Goal: Information Seeking & Learning: Find specific fact

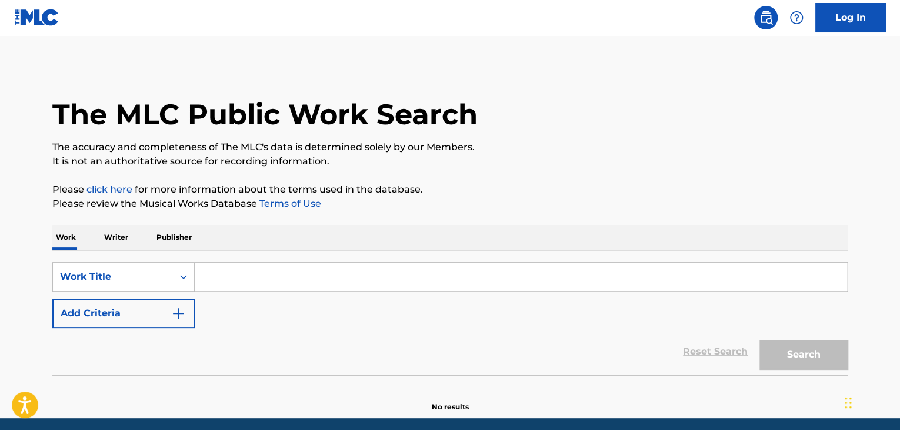
click at [224, 288] on input "Search Form" at bounding box center [521, 276] width 653 height 28
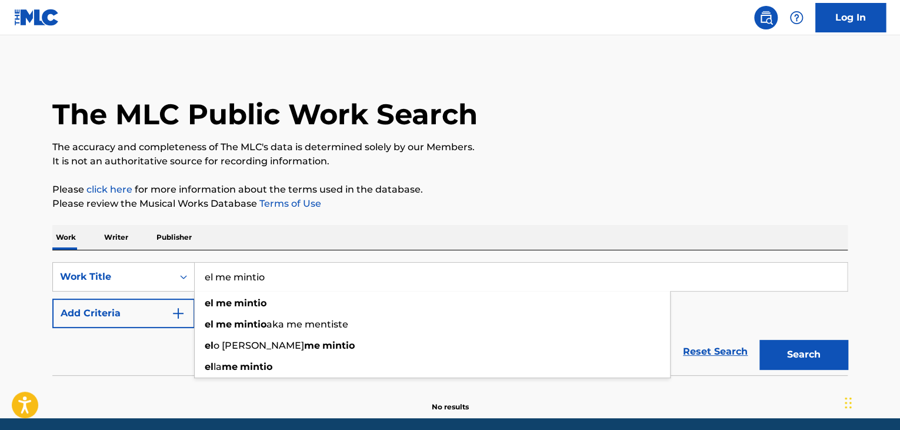
type input "el me mintio"
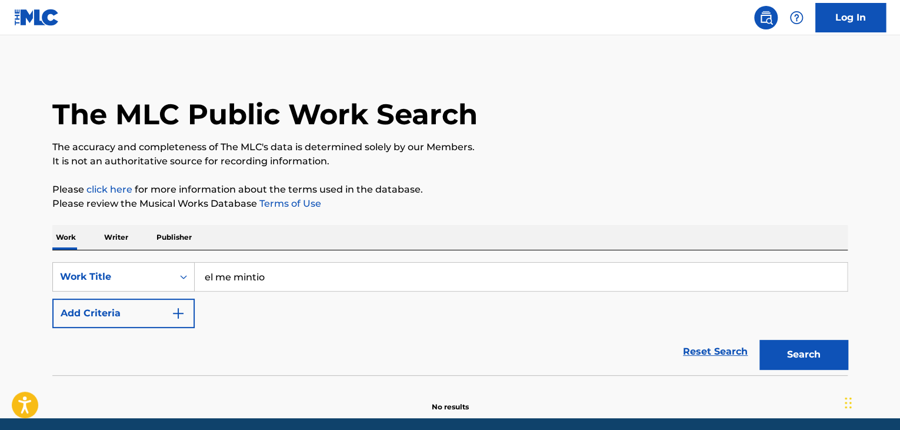
click at [810, 357] on button "Search" at bounding box center [804, 354] width 88 height 29
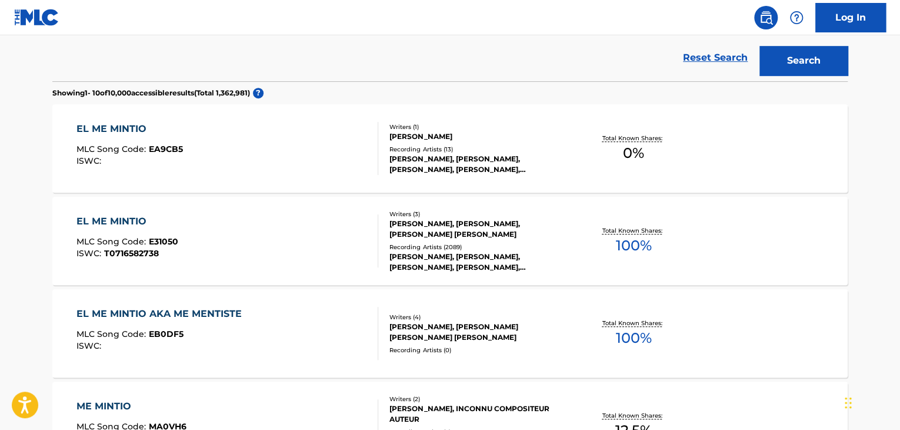
scroll to position [318, 0]
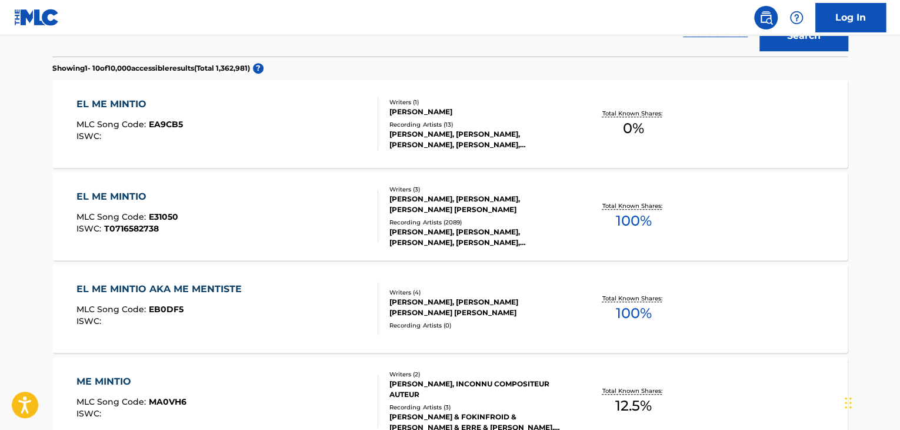
click at [124, 193] on div "EL ME MINTIO" at bounding box center [128, 197] width 102 height 14
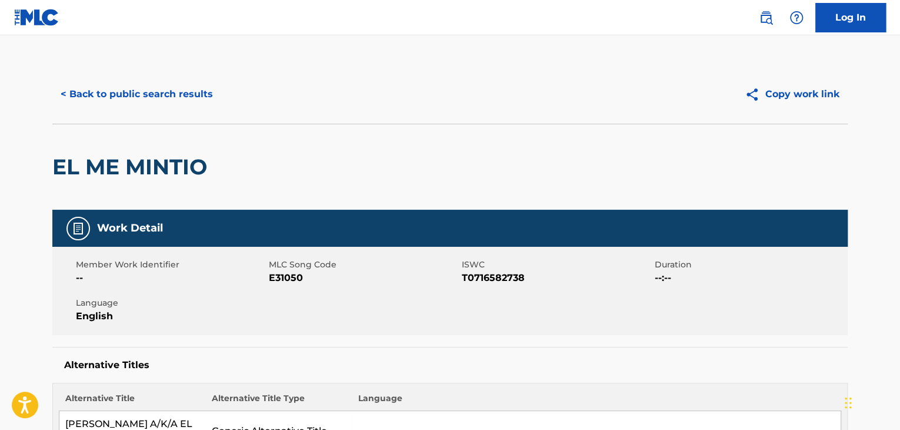
click at [64, 95] on button "< Back to public search results" at bounding box center [136, 93] width 169 height 29
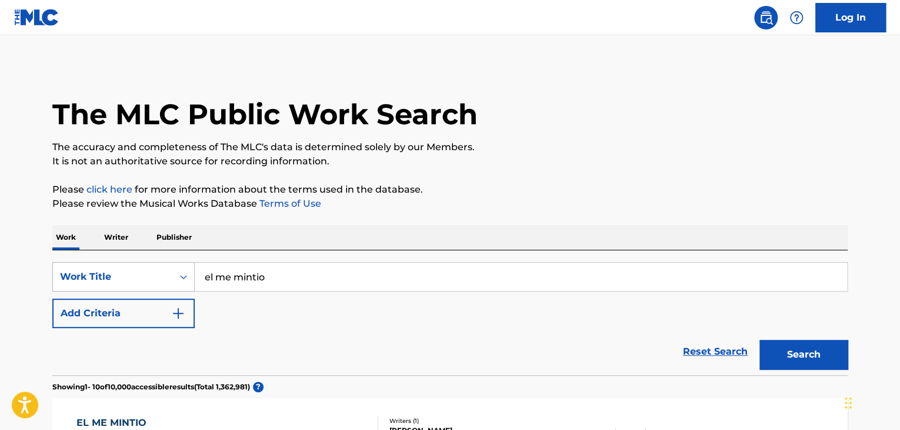
drag, startPoint x: 251, startPoint y: 278, endPoint x: 165, endPoint y: 290, distance: 86.7
click at [165, 290] on div "SearchWithCriteriab6156b9e-c2df-4769-bfc0-d4121de1a0a1 Work Title el me mintio" at bounding box center [450, 276] width 796 height 29
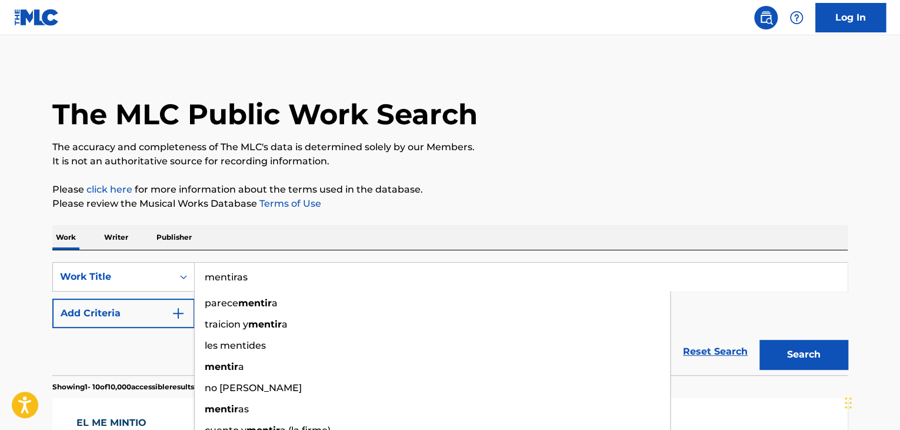
type input "mentiras"
click at [760, 340] on button "Search" at bounding box center [804, 354] width 88 height 29
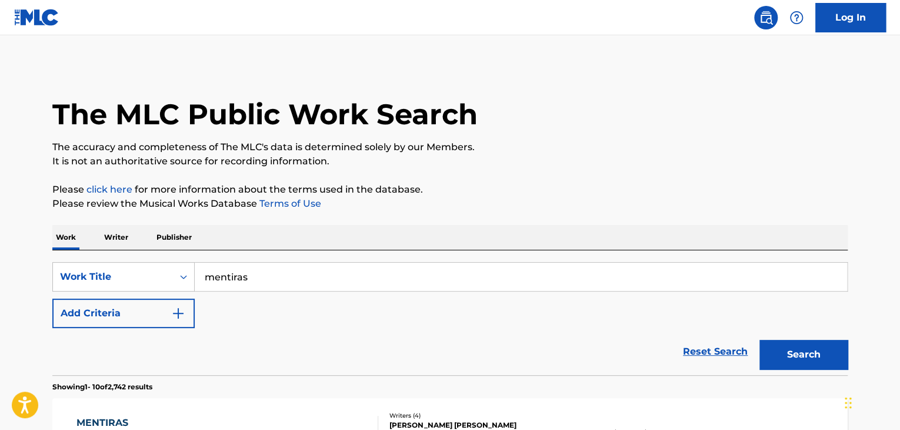
click at [174, 312] on img "Search Form" at bounding box center [178, 313] width 14 height 14
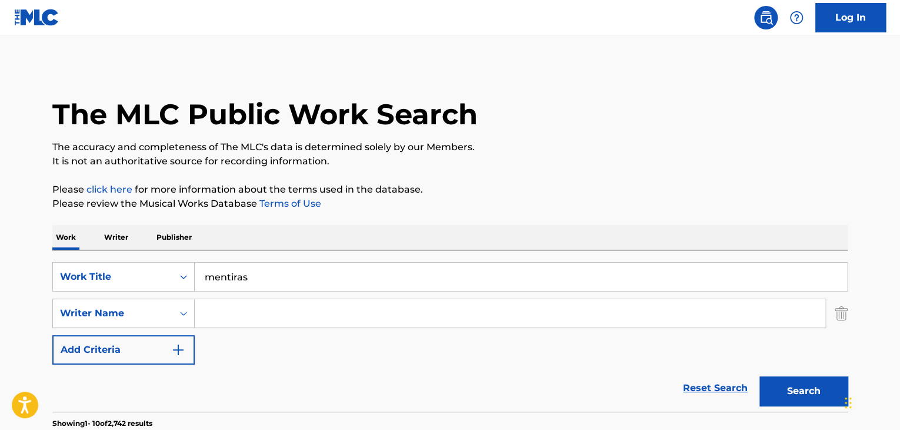
click at [225, 314] on input "Search Form" at bounding box center [510, 313] width 631 height 28
click at [812, 383] on button "Search" at bounding box center [804, 390] width 88 height 29
drag, startPoint x: 200, startPoint y: 310, endPoint x: 26, endPoint y: 325, distance: 174.3
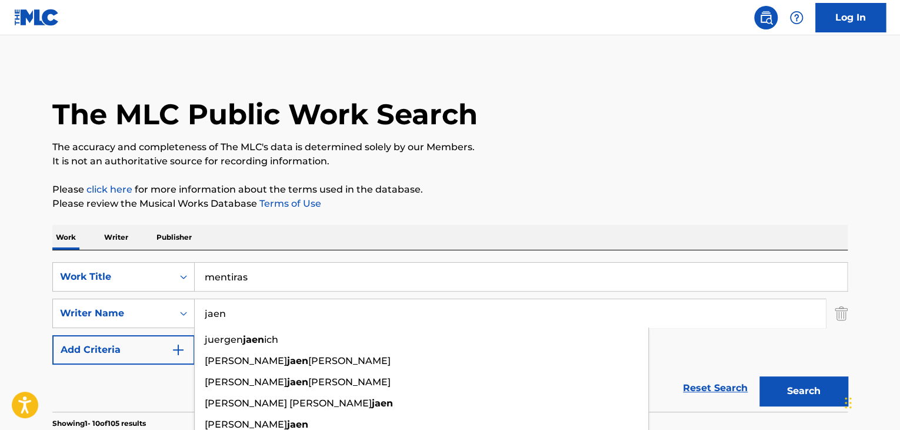
type input "jaen"
click at [785, 399] on button "Search" at bounding box center [804, 390] width 88 height 29
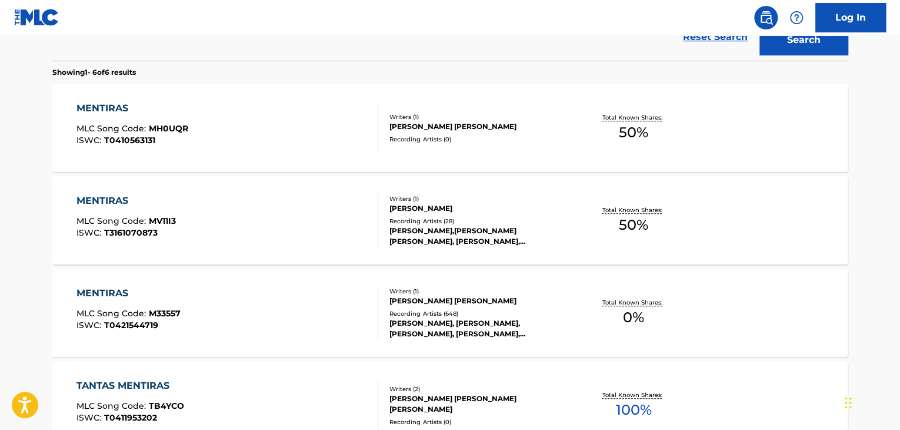
scroll to position [353, 0]
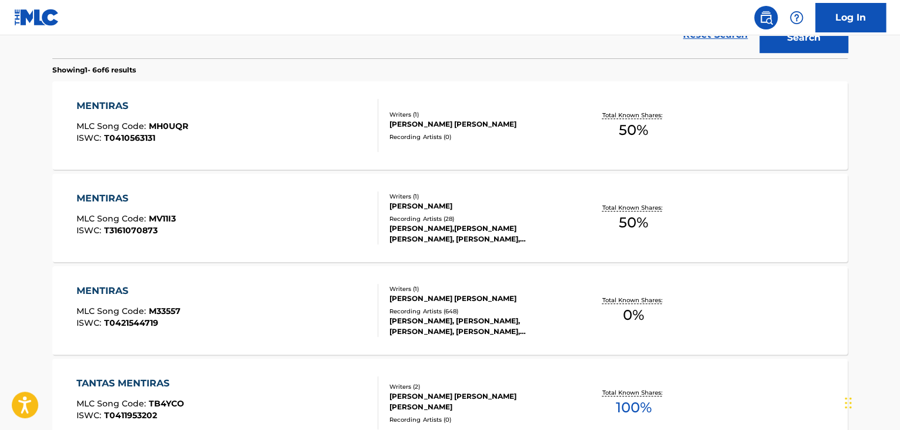
click at [107, 297] on div "MENTIRAS" at bounding box center [129, 291] width 104 height 14
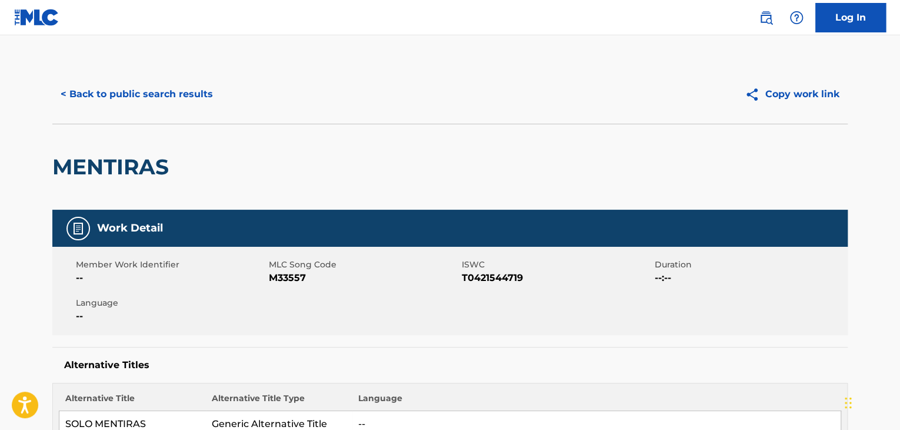
click at [64, 88] on button "< Back to public search results" at bounding box center [136, 93] width 169 height 29
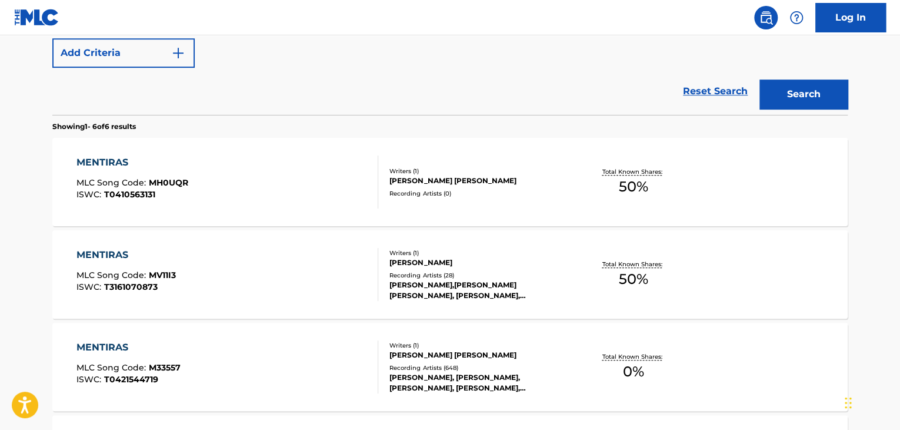
scroll to position [67, 0]
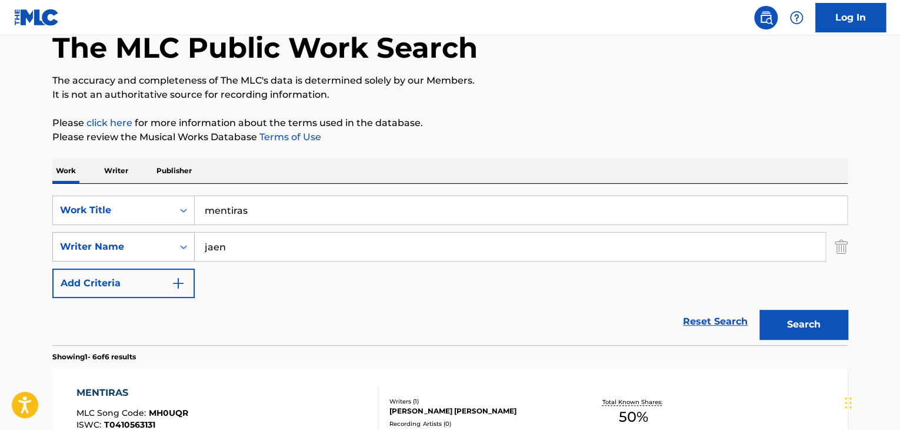
drag, startPoint x: 263, startPoint y: 244, endPoint x: 162, endPoint y: 247, distance: 101.3
click at [162, 247] on div "SearchWithCriteria9a49a1f1-2b01-492f-9b30-eedc117eef64 Writer Name [PERSON_NAME]" at bounding box center [450, 246] width 796 height 29
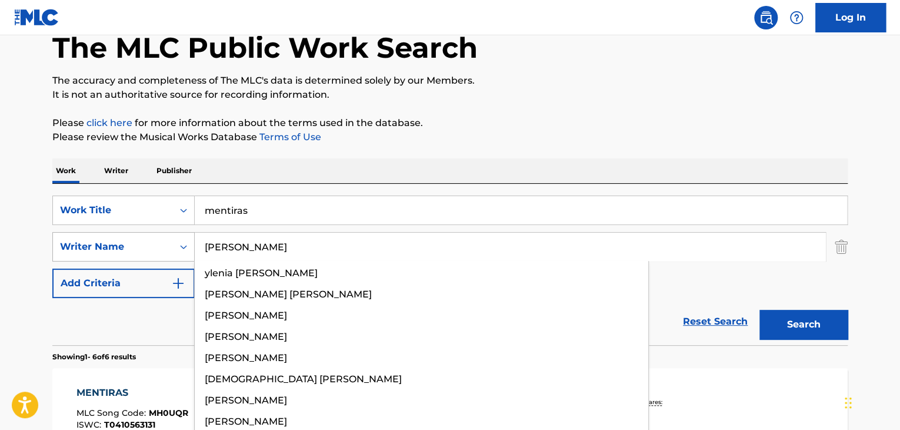
type input "[PERSON_NAME]"
click at [760, 310] on button "Search" at bounding box center [804, 324] width 88 height 29
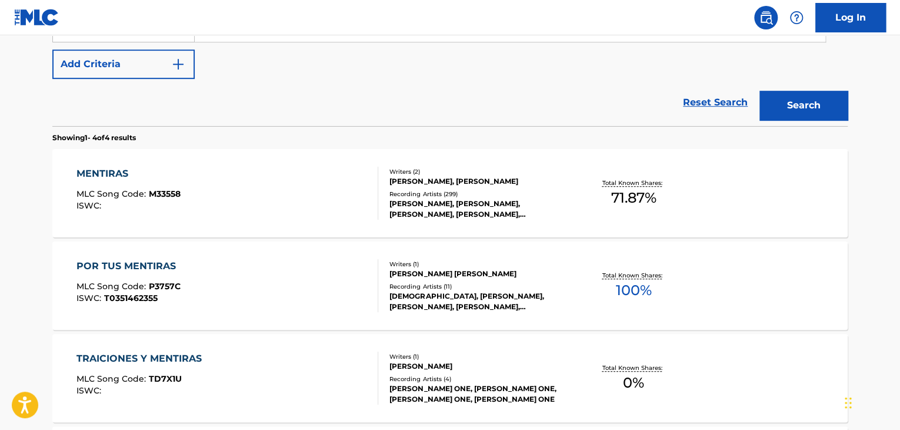
scroll to position [302, 0]
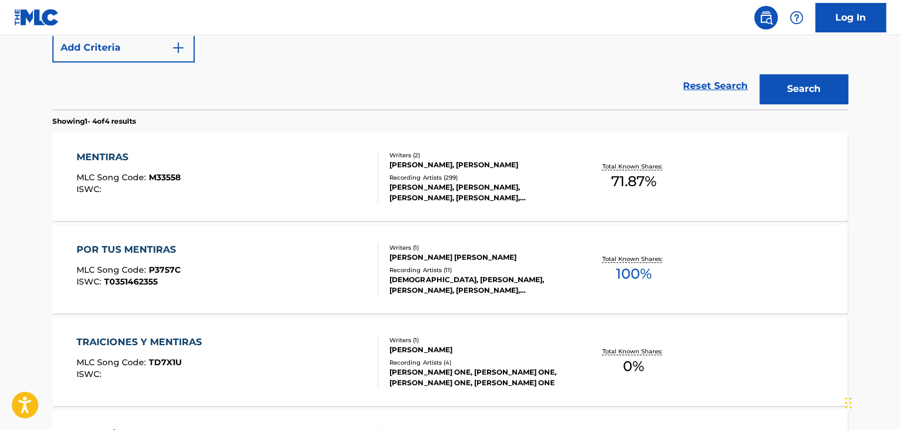
click at [99, 158] on div "MENTIRAS" at bounding box center [129, 157] width 104 height 14
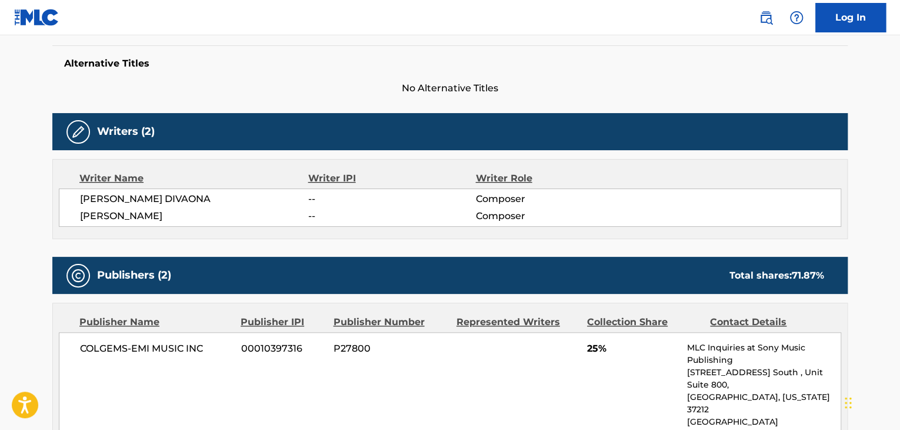
scroll to position [353, 0]
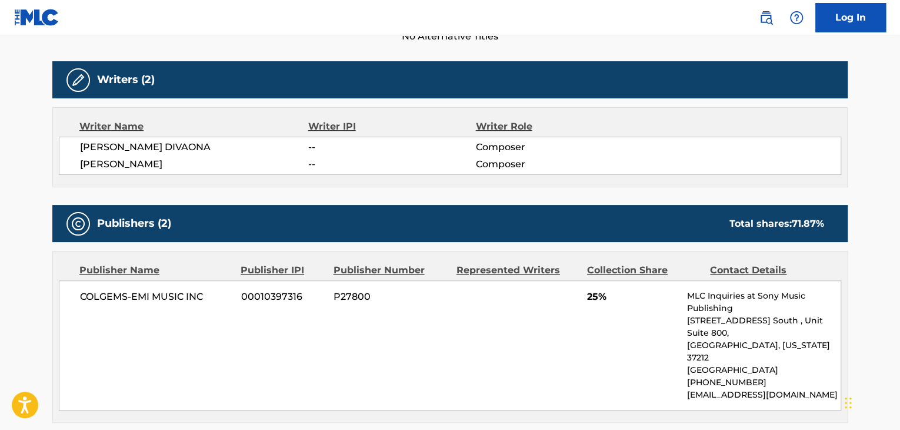
click at [205, 323] on div "COLGEMS-EMI MUSIC INC 00010397316 P27800 25% MLC Inquiries at Sony Music Publis…" at bounding box center [450, 345] width 783 height 130
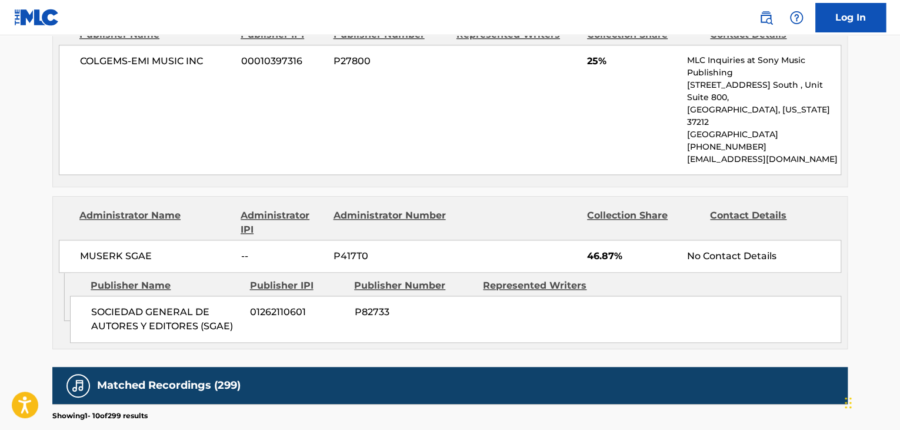
scroll to position [706, 0]
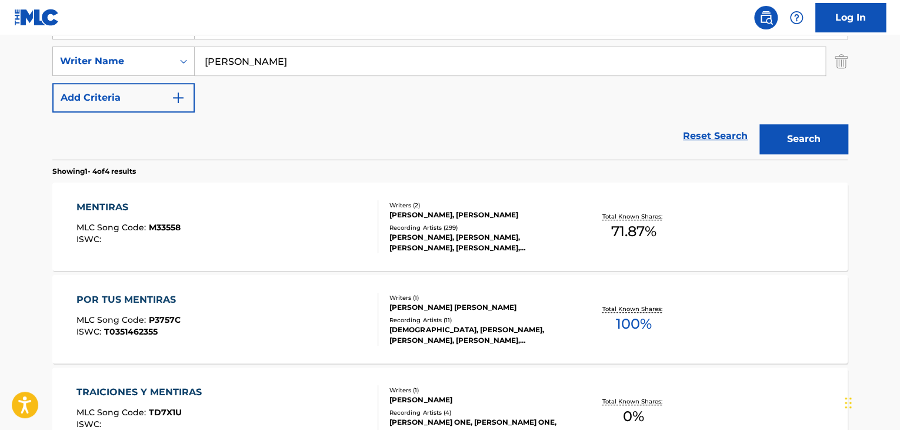
scroll to position [16, 0]
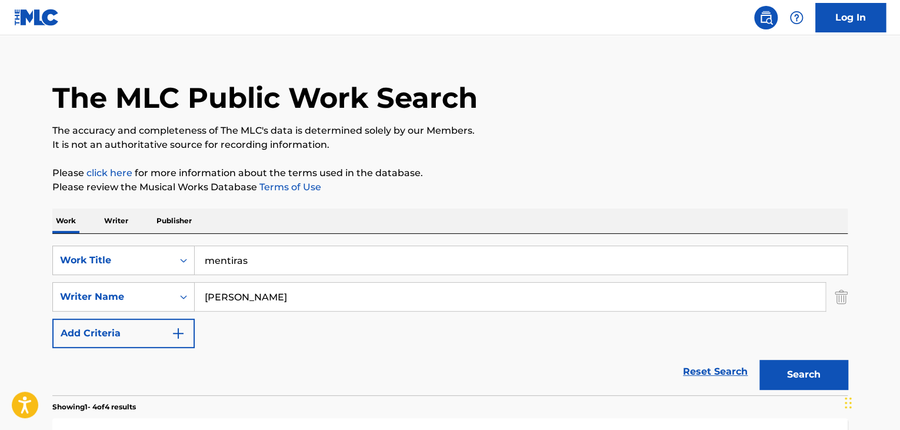
drag, startPoint x: 308, startPoint y: 302, endPoint x: 168, endPoint y: 311, distance: 140.3
click at [168, 314] on div "SearchWithCriteriab6156b9e-c2df-4769-bfc0-d4121de1a0a1 Work Title mentiras Sear…" at bounding box center [450, 296] width 796 height 102
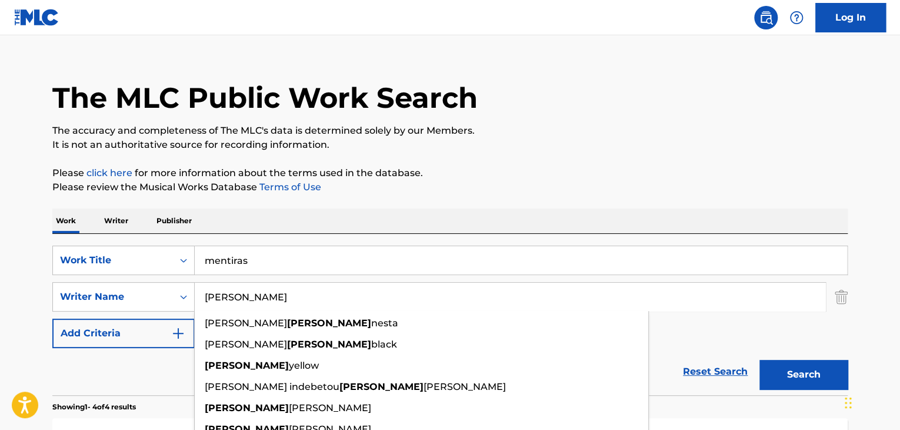
type input "[PERSON_NAME]"
click at [822, 374] on button "Search" at bounding box center [804, 374] width 88 height 29
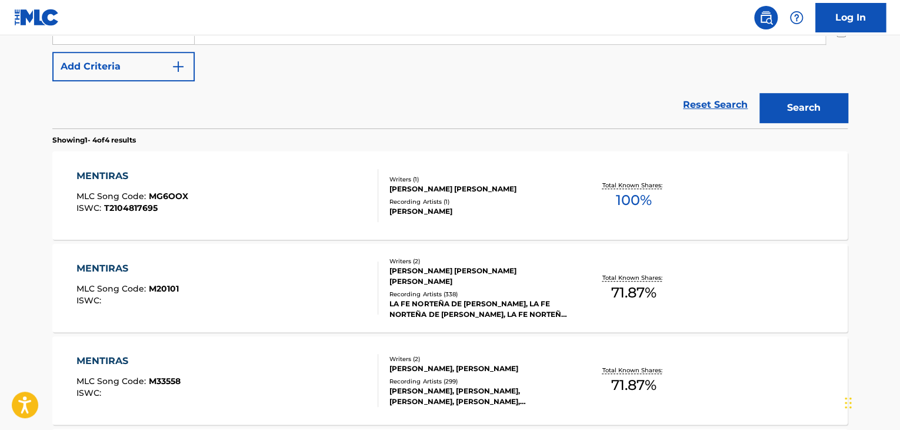
scroll to position [311, 0]
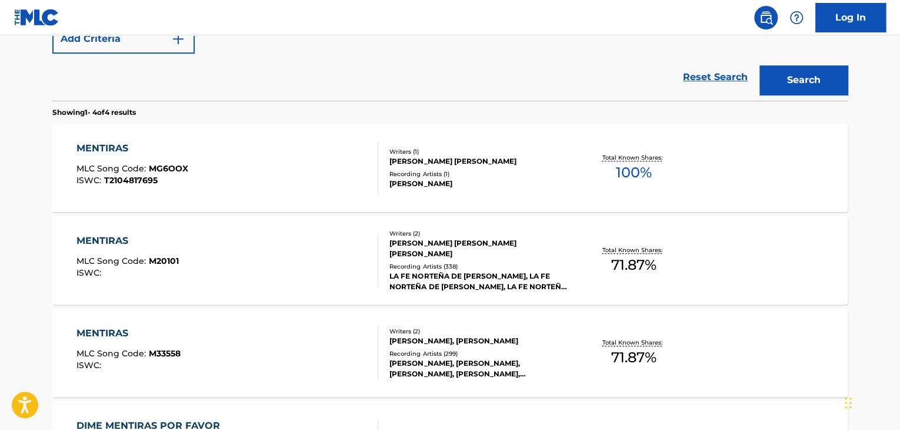
click at [115, 241] on div "MENTIRAS" at bounding box center [128, 241] width 102 height 14
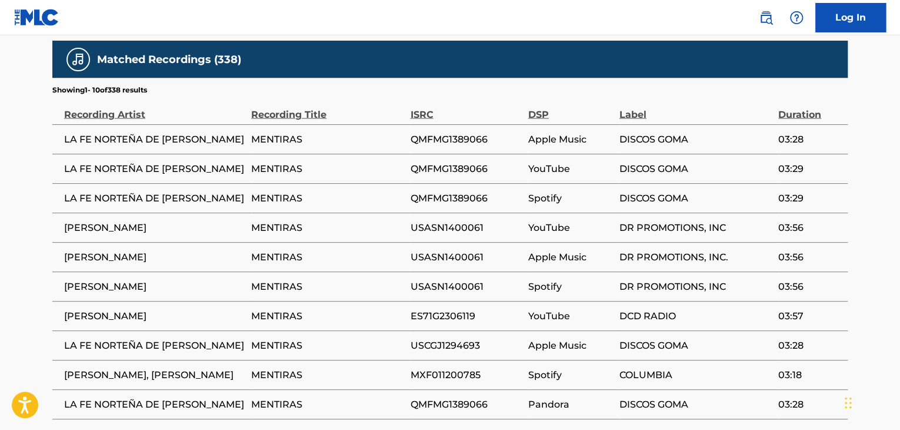
scroll to position [1118, 0]
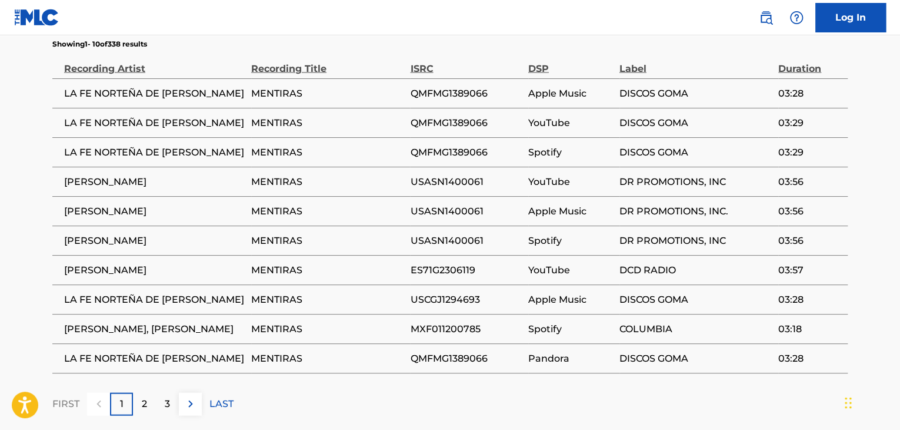
click at [153, 392] on div "2" at bounding box center [144, 403] width 23 height 23
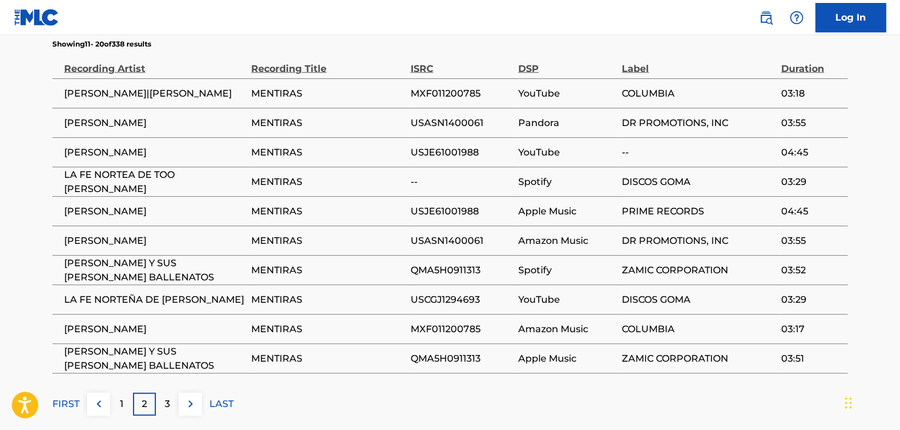
click at [129, 392] on div "1" at bounding box center [121, 403] width 23 height 23
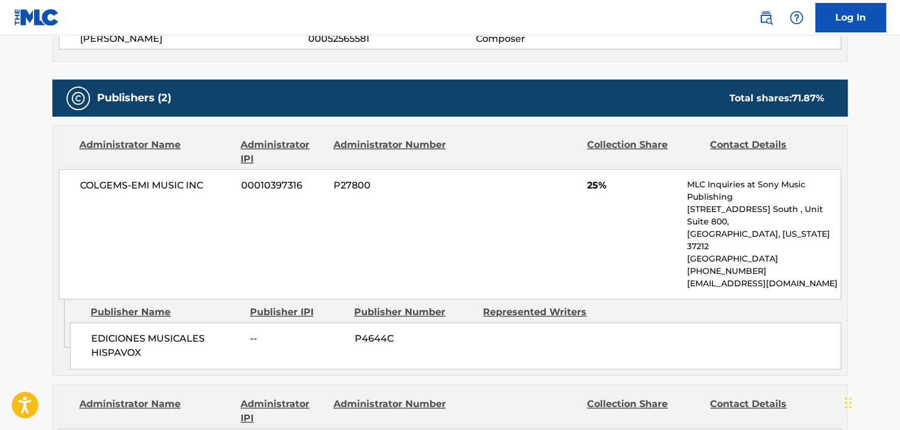
scroll to position [621, 0]
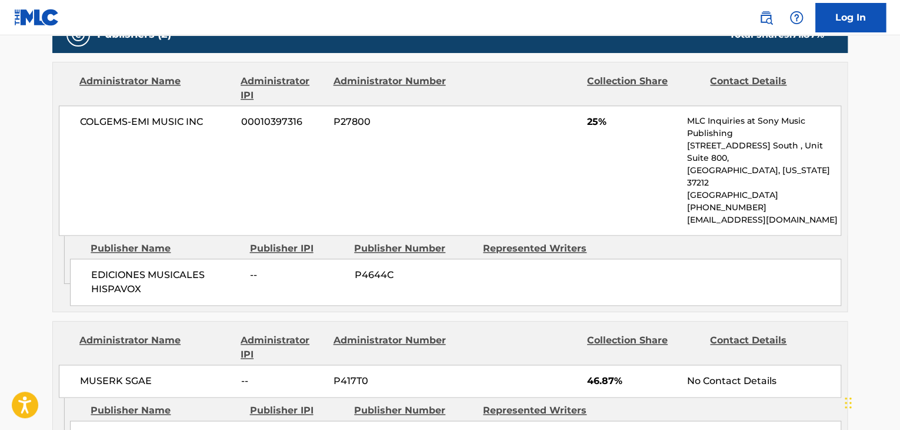
click at [37, 283] on main "< Back to public search results Copy work link MENTIRAS Work Detail Member Work…" at bounding box center [450, 172] width 900 height 1517
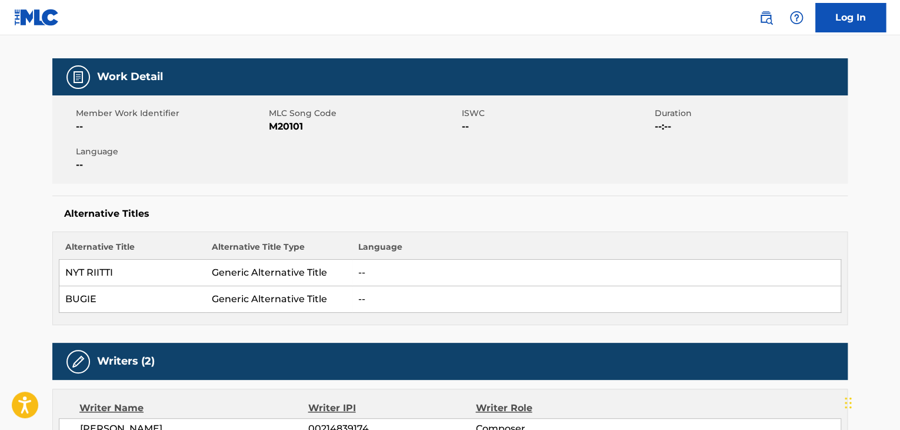
scroll to position [0, 0]
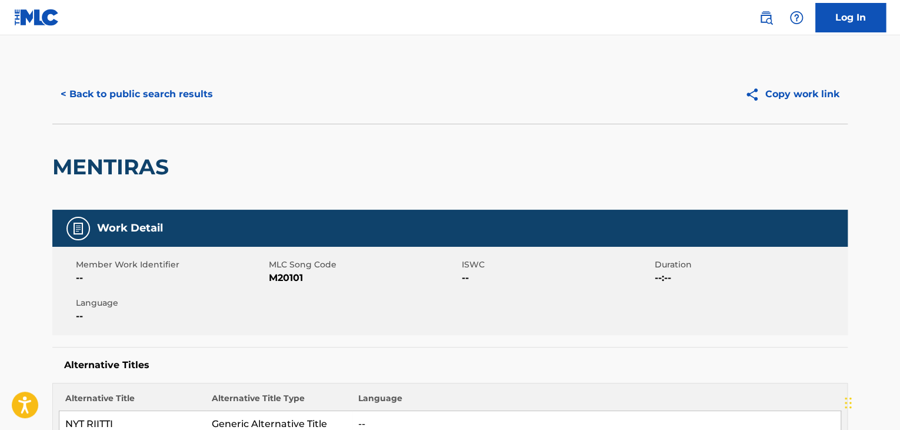
click at [70, 92] on button "< Back to public search results" at bounding box center [136, 93] width 169 height 29
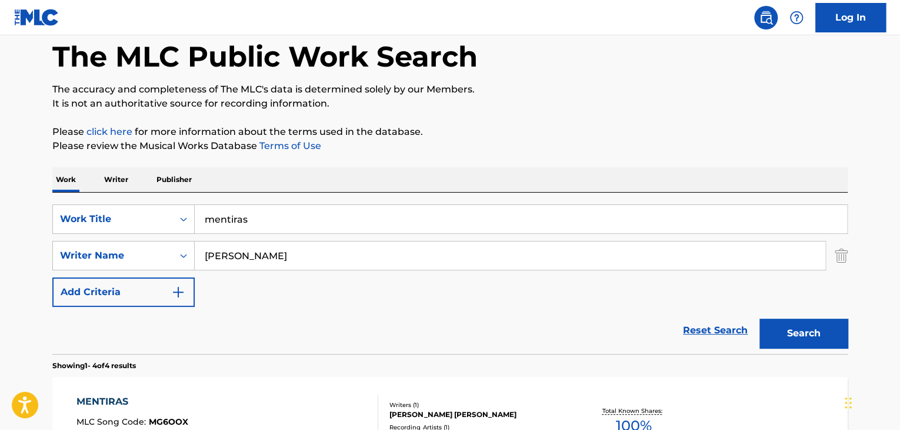
scroll to position [59, 0]
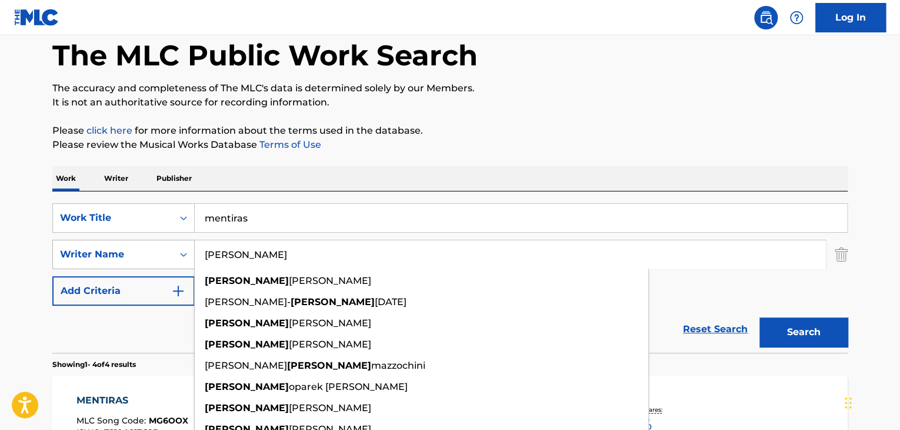
drag, startPoint x: 257, startPoint y: 257, endPoint x: 109, endPoint y: 260, distance: 147.2
click at [109, 260] on div "SearchWithCriteria9a49a1f1-2b01-492f-9b30-eedc117eef64 Writer Name [PERSON_NAME…" at bounding box center [450, 254] width 796 height 29
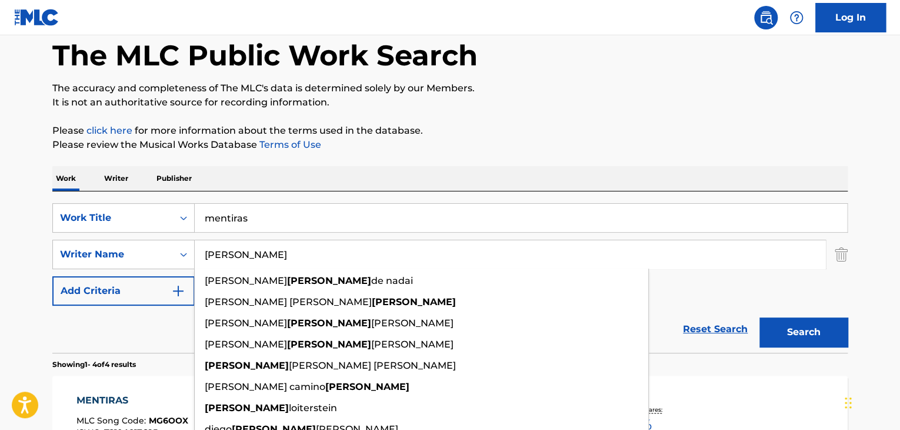
click at [303, 156] on div "The MLC Public Work Search The accuracy and completeness of The MLC's data is d…" at bounding box center [450, 401] width 824 height 790
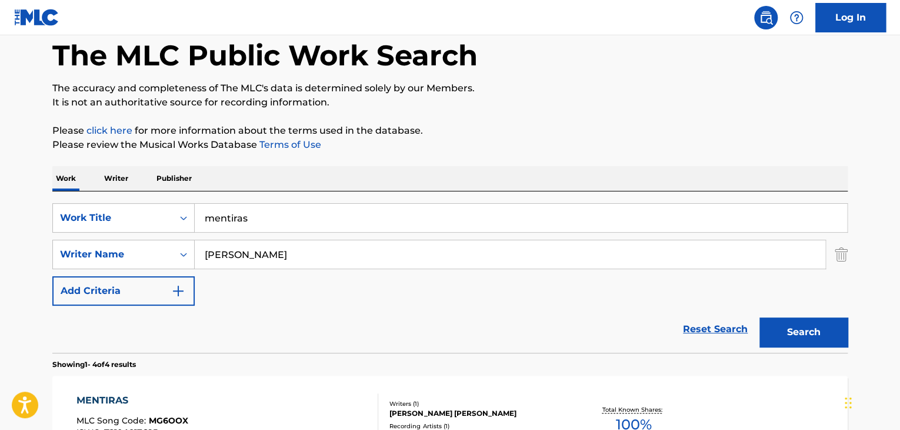
click at [797, 340] on button "Search" at bounding box center [804, 331] width 88 height 29
drag, startPoint x: 276, startPoint y: 252, endPoint x: 0, endPoint y: 262, distance: 276.2
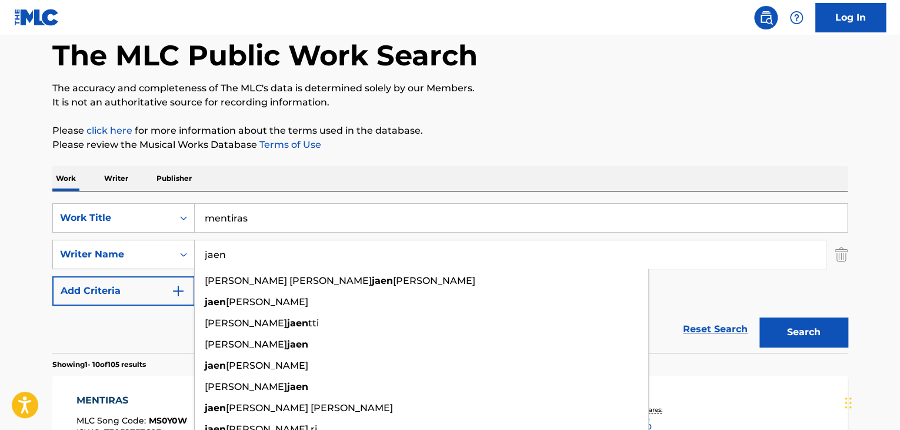
type input "jaen"
click at [469, 125] on p "Please click here for more information about the terms used in the database." at bounding box center [450, 131] width 796 height 14
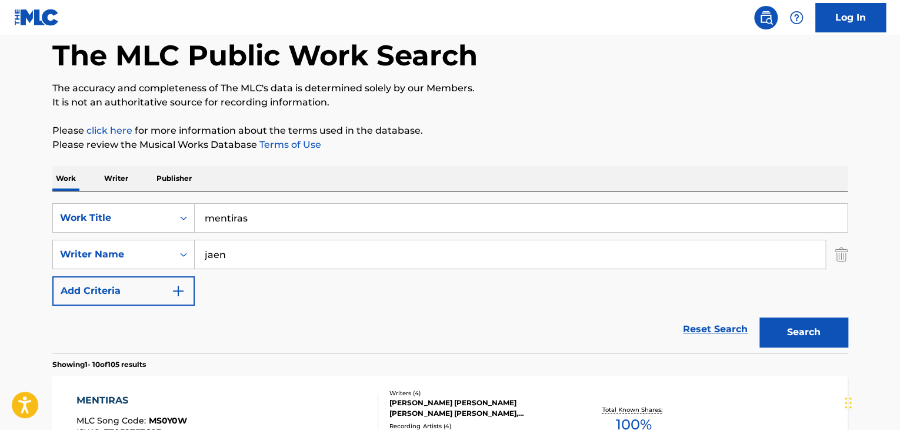
click at [808, 332] on button "Search" at bounding box center [804, 331] width 88 height 29
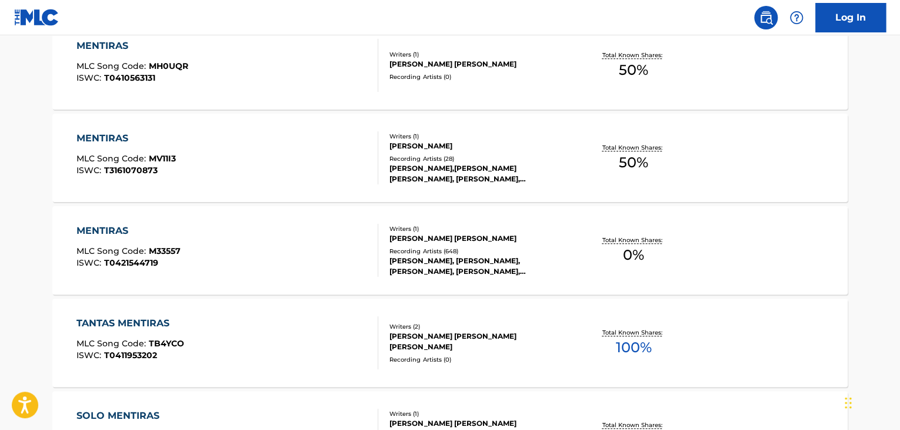
scroll to position [412, 0]
click at [101, 232] on div "MENTIRAS" at bounding box center [129, 232] width 104 height 14
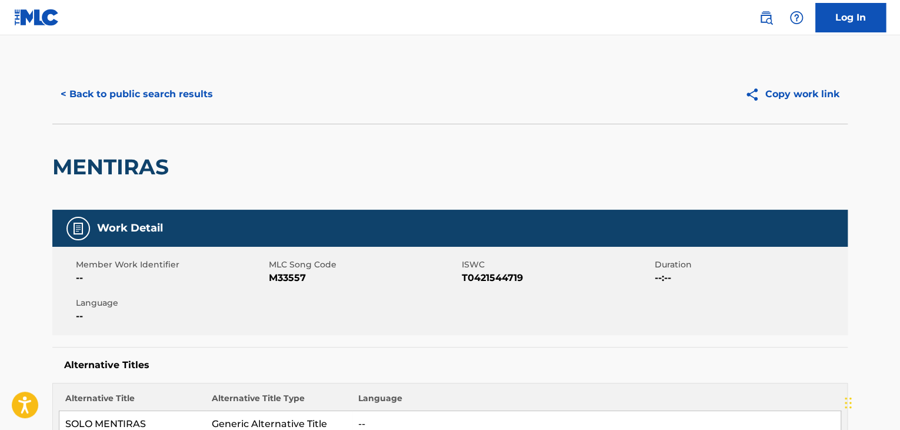
click at [60, 95] on button "< Back to public search results" at bounding box center [136, 93] width 169 height 29
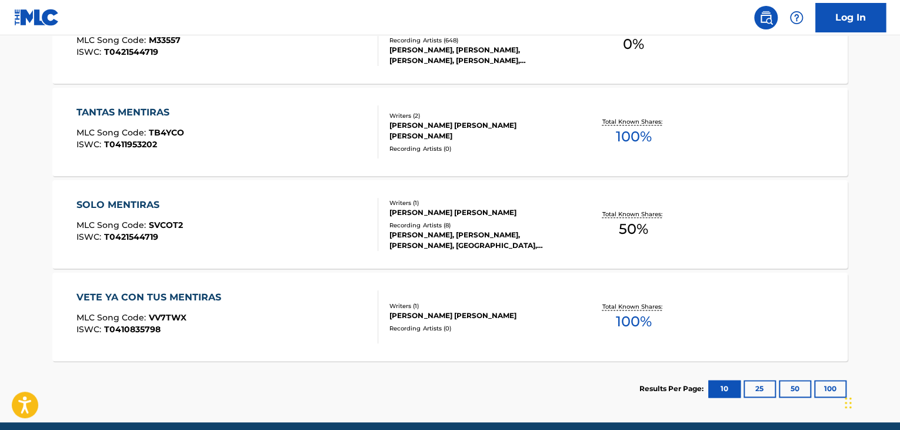
scroll to position [655, 0]
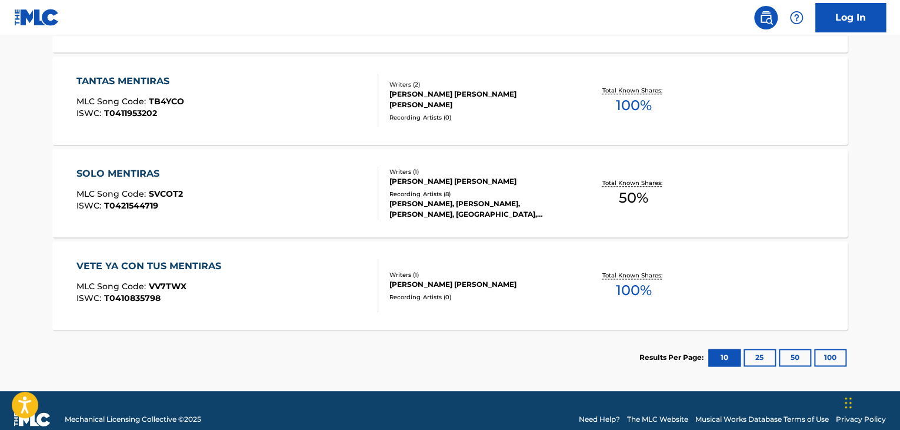
click at [124, 269] on div "VETE YA CON TUS MENTIRAS" at bounding box center [152, 266] width 151 height 14
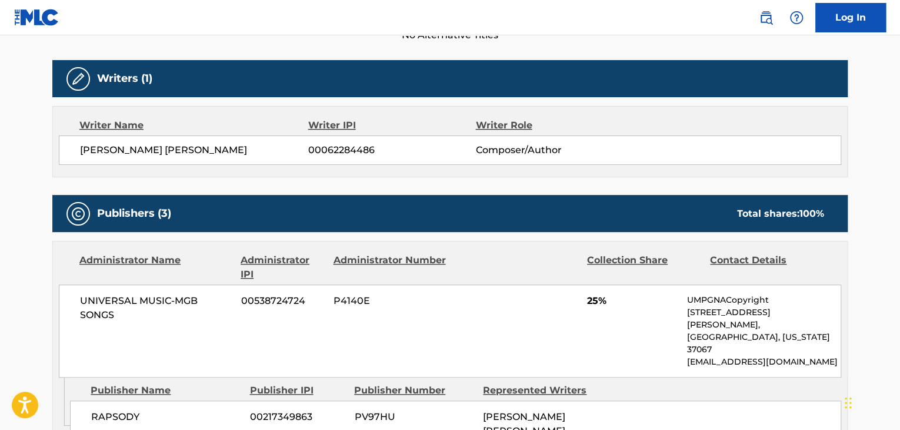
scroll to position [353, 0]
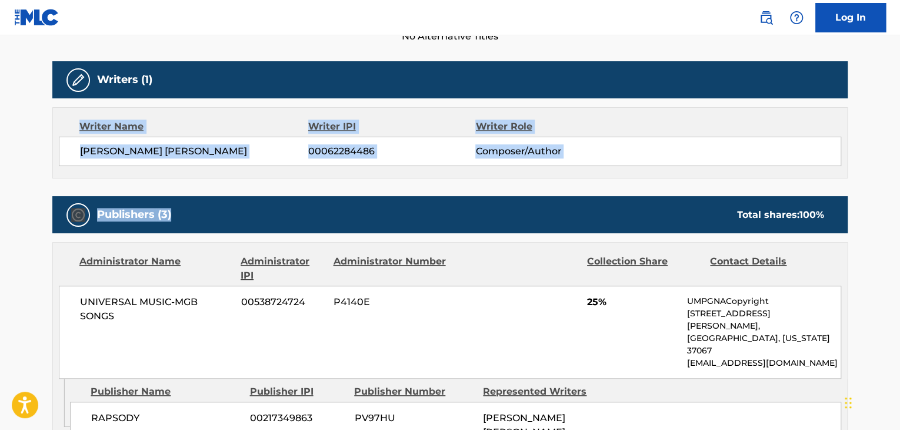
click at [420, 182] on div "Work Detail Member Work Identifier -- MLC Song Code VV7TWX ISWC T0410835798 Dur…" at bounding box center [450, 400] width 796 height 1089
click at [407, 191] on div "Work Detail Member Work Identifier -- MLC Song Code VV7TWX ISWC T0410835798 Dur…" at bounding box center [450, 400] width 796 height 1089
click at [192, 119] on div "Writer Name" at bounding box center [193, 126] width 229 height 14
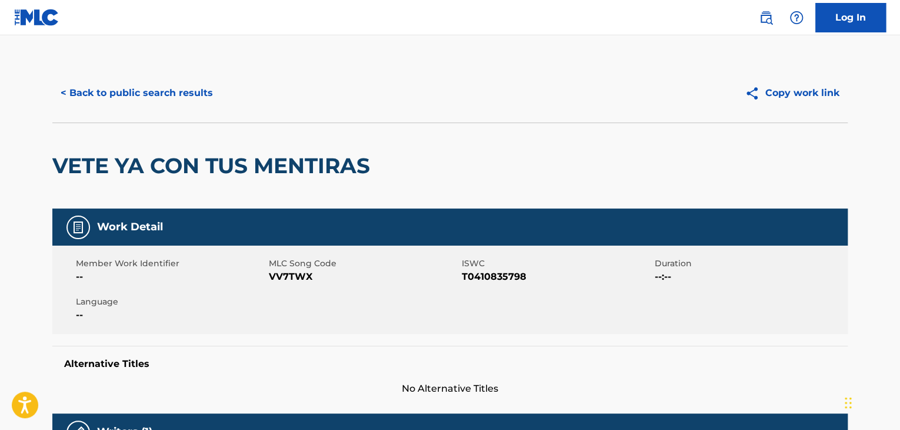
scroll to position [0, 0]
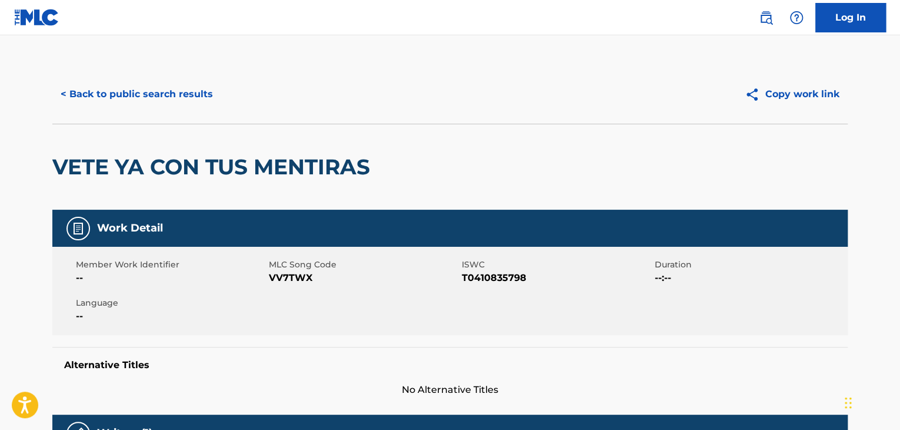
click at [61, 95] on button "< Back to public search results" at bounding box center [136, 93] width 169 height 29
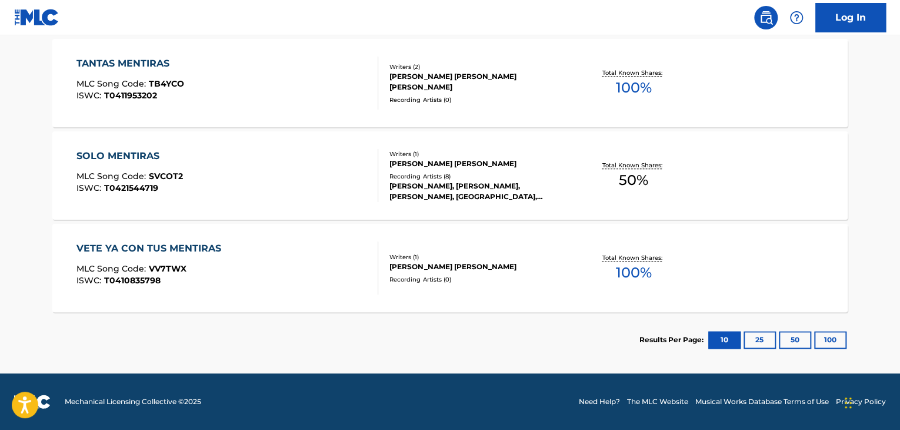
click at [125, 154] on div "SOLO MENTIRAS" at bounding box center [130, 156] width 107 height 14
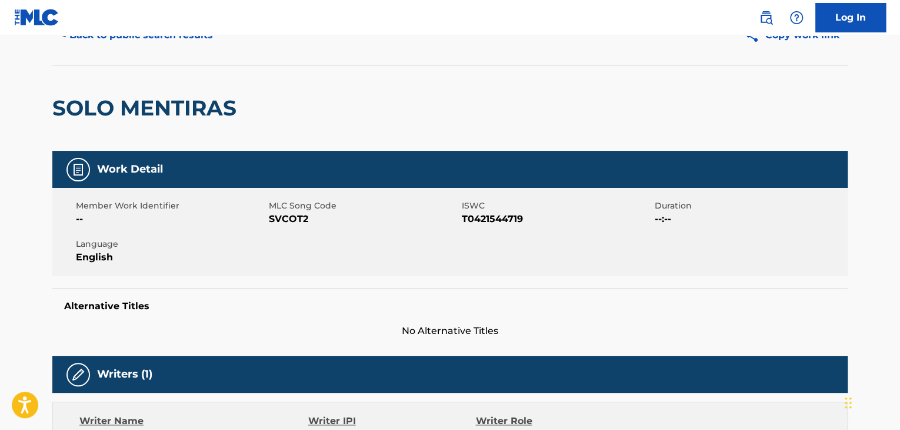
click at [63, 40] on button "< Back to public search results" at bounding box center [136, 35] width 169 height 29
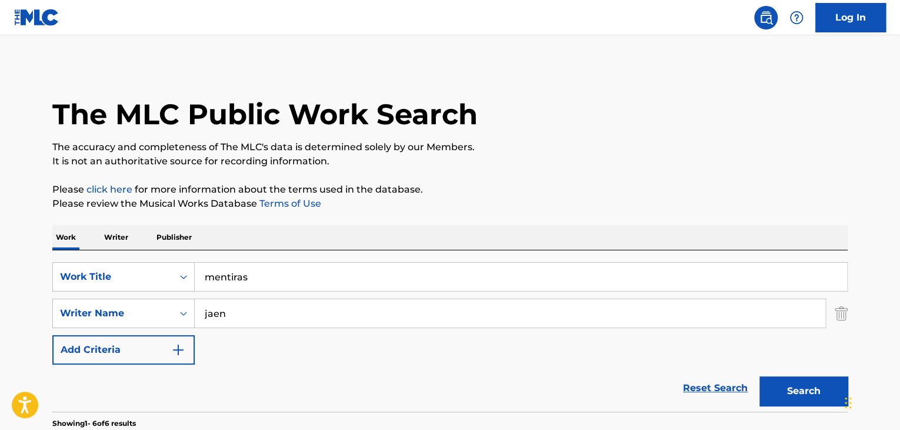
drag, startPoint x: 310, startPoint y: 274, endPoint x: 195, endPoint y: 278, distance: 114.9
click at [195, 278] on input "mentiras" at bounding box center [521, 276] width 653 height 28
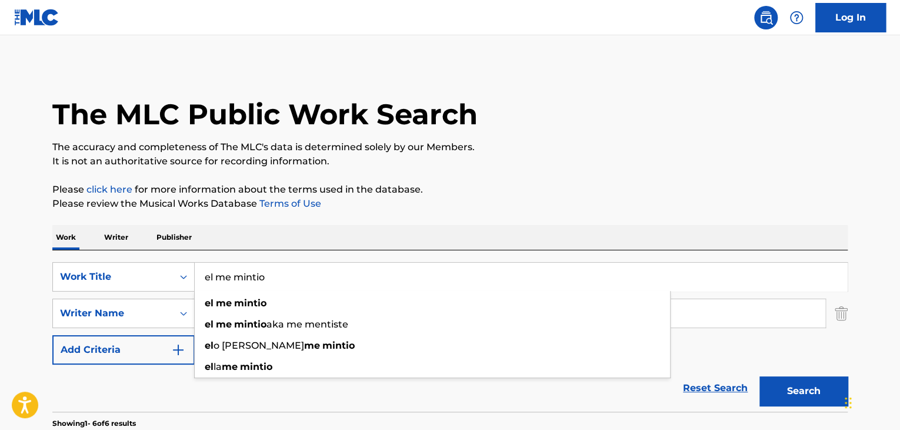
type input "el me mintio"
click at [530, 157] on p "It is not an authoritative source for recording information." at bounding box center [450, 161] width 796 height 14
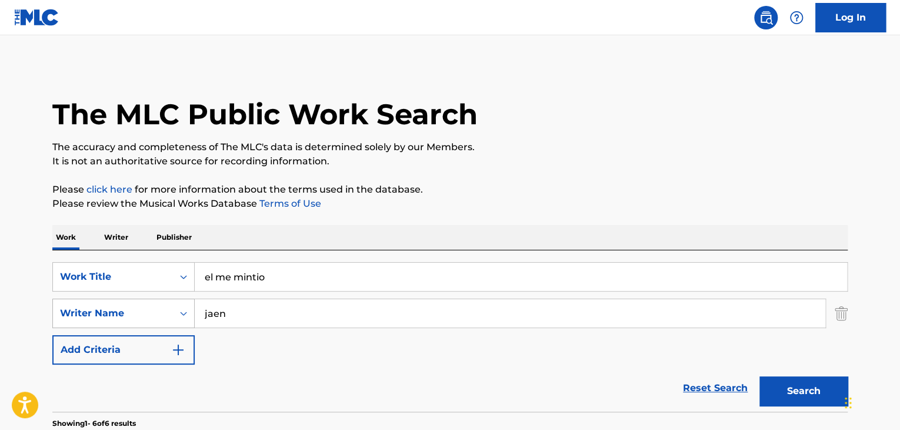
drag, startPoint x: 268, startPoint y: 307, endPoint x: 81, endPoint y: 308, distance: 187.1
click at [81, 308] on div "SearchWithCriteria9a49a1f1-2b01-492f-9b30-eedc117eef64 Writer Name [PERSON_NAME]" at bounding box center [450, 312] width 796 height 29
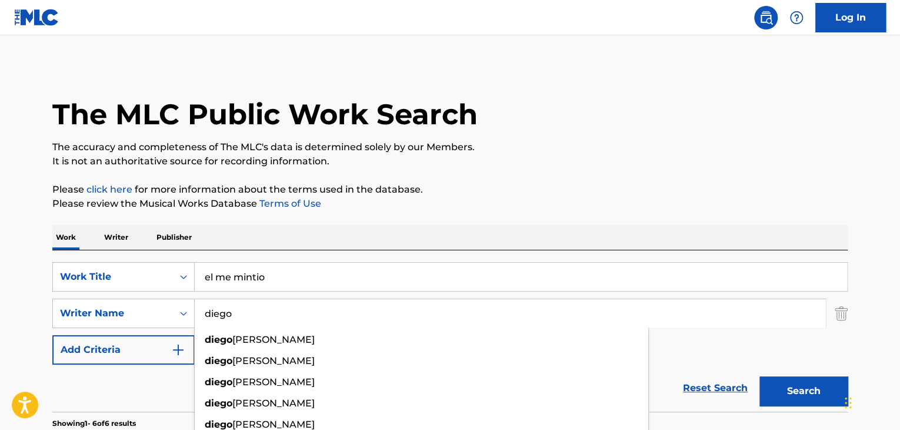
type input "diego"
click at [483, 137] on div "The MLC Public Work Search" at bounding box center [450, 108] width 796 height 86
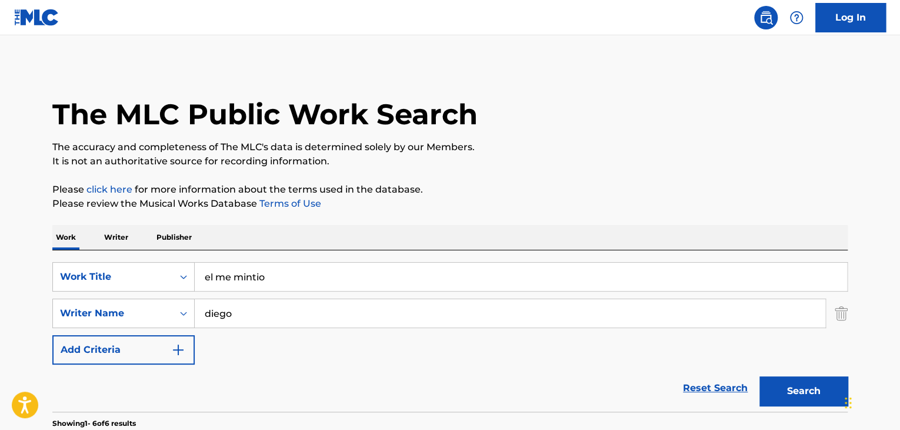
click at [774, 380] on button "Search" at bounding box center [804, 390] width 88 height 29
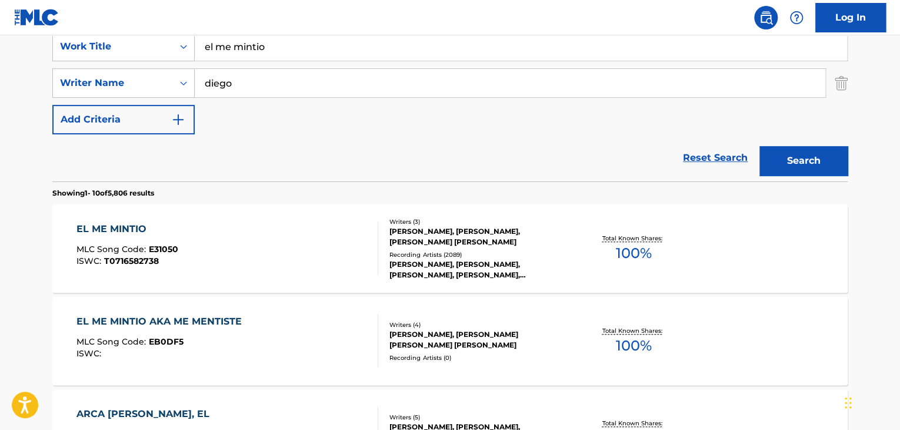
scroll to position [235, 0]
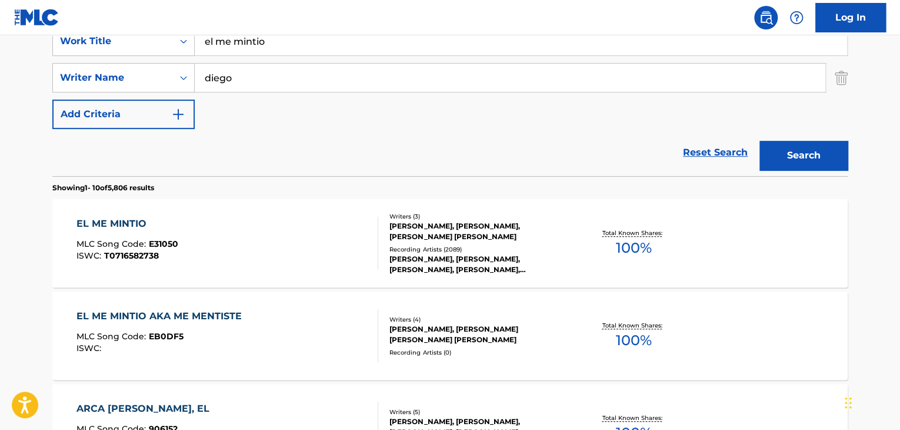
click at [114, 215] on div "EL ME MINTIO MLC Song Code : E31050 ISWC : T0716582738 Writers ( 3 ) [PERSON_NA…" at bounding box center [450, 243] width 796 height 88
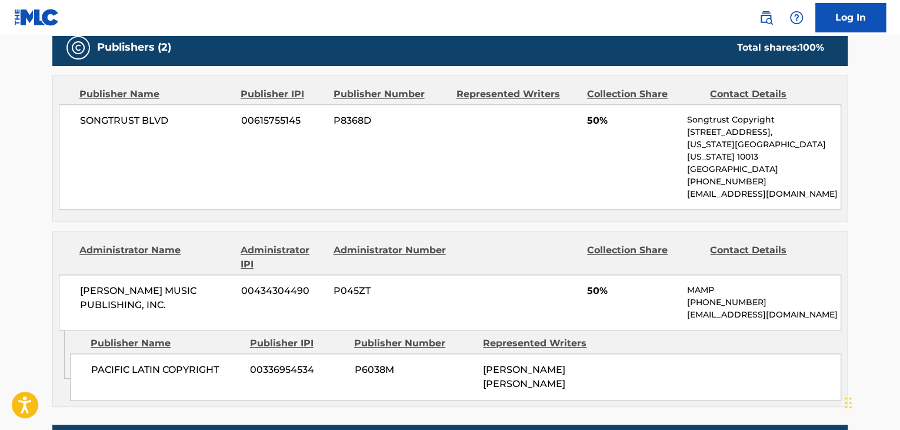
scroll to position [647, 0]
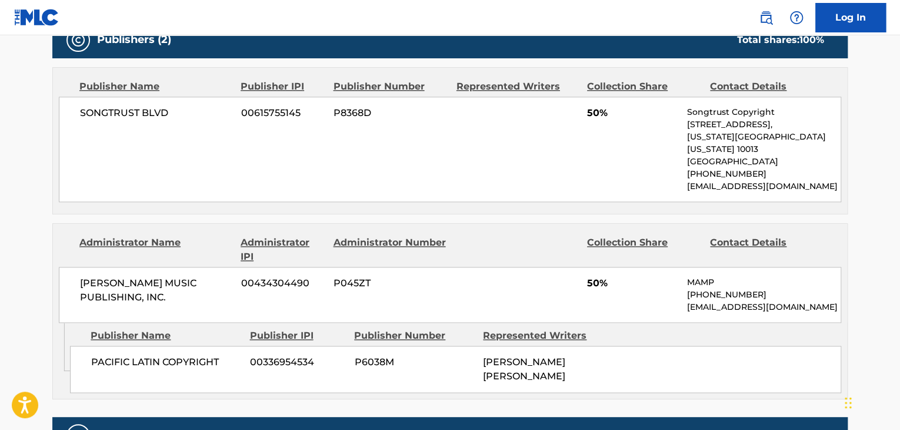
click at [7, 290] on main "< Back to public search results Copy work link EL ME MINTIO Work Detail Member …" at bounding box center [450, 122] width 900 height 1468
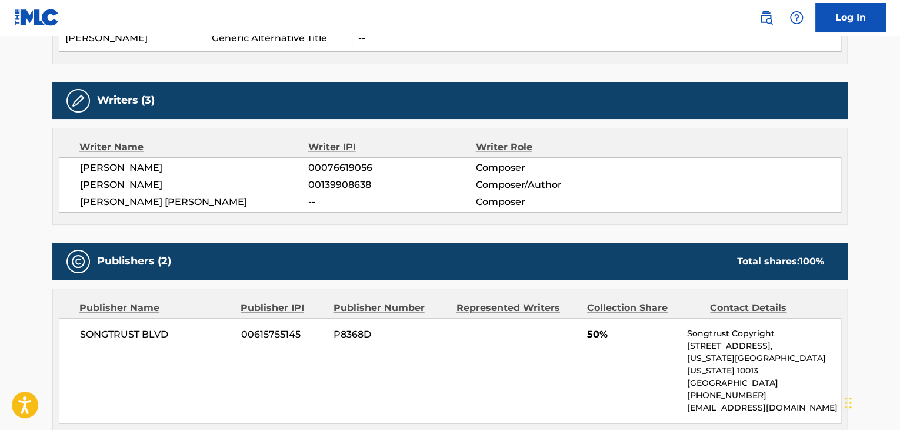
scroll to position [412, 0]
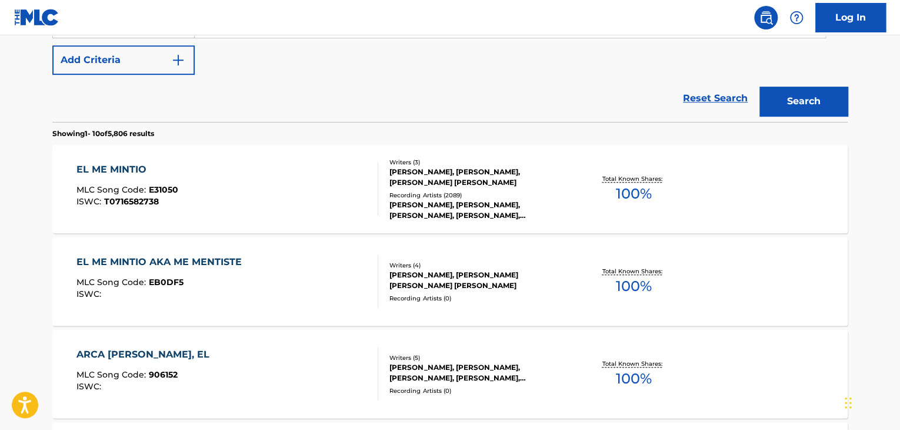
scroll to position [294, 0]
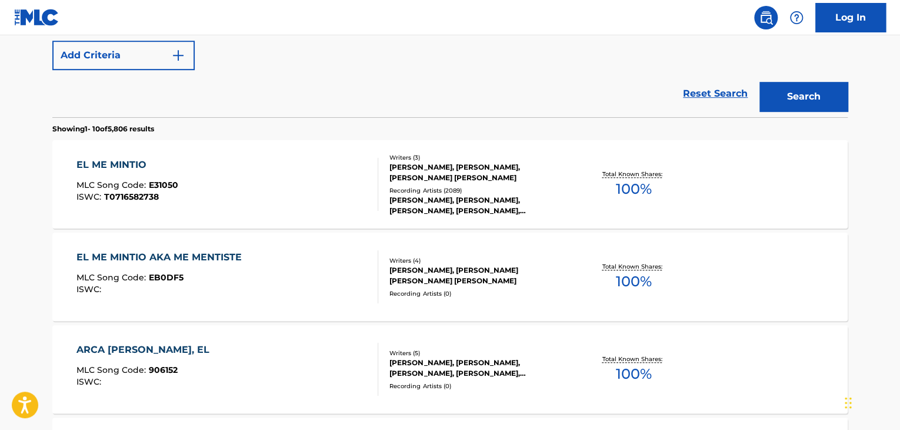
click at [134, 257] on div "EL ME MINTIO AKA ME MENTISTE" at bounding box center [162, 257] width 171 height 14
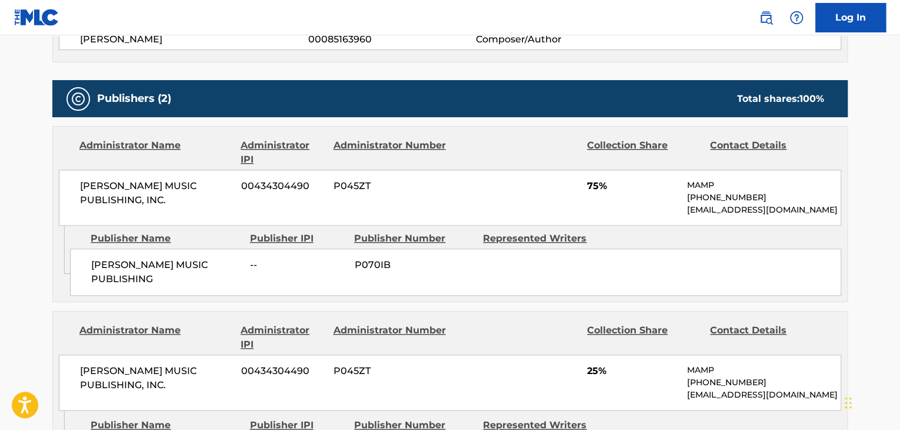
scroll to position [218, 0]
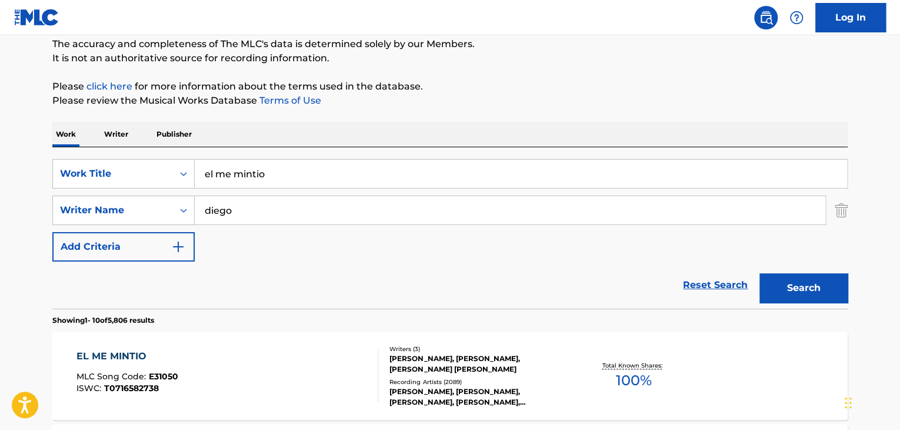
scroll to position [118, 0]
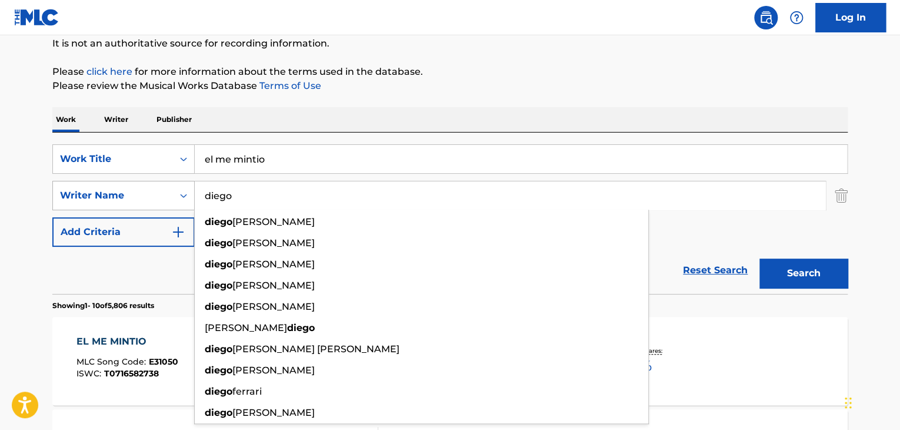
drag, startPoint x: 199, startPoint y: 203, endPoint x: 134, endPoint y: 203, distance: 64.7
click at [134, 203] on div "SearchWithCriteria9a49a1f1-2b01-492f-9b30-eedc117eef64 Writer Name diego diego …" at bounding box center [450, 195] width 796 height 29
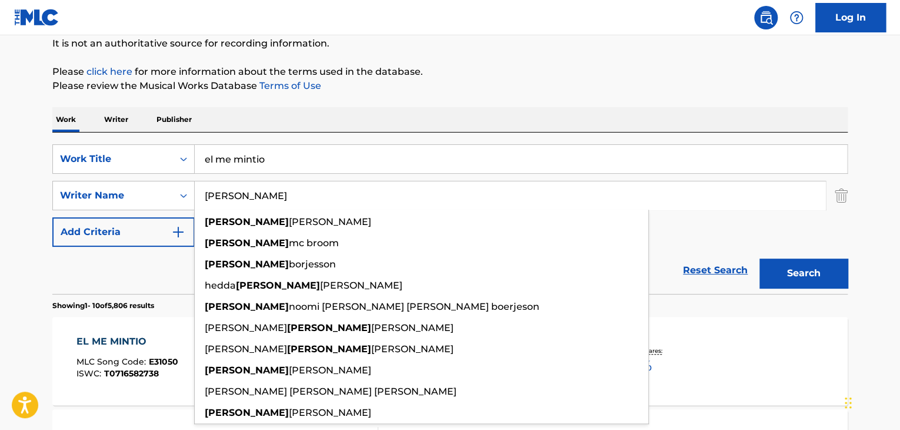
type input "[PERSON_NAME]"
click at [683, 90] on p "Please review the Musical Works Database Terms of Use" at bounding box center [450, 86] width 796 height 14
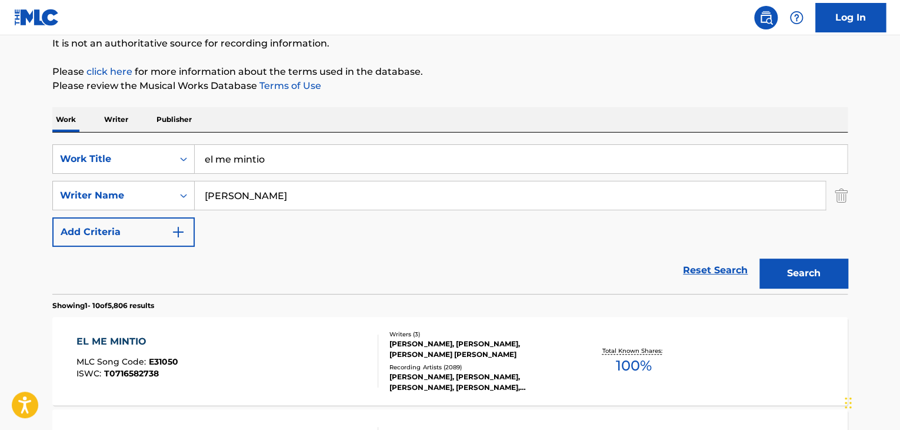
drag, startPoint x: 794, startPoint y: 276, endPoint x: 702, endPoint y: 265, distance: 93.7
click at [794, 276] on button "Search" at bounding box center [804, 272] width 88 height 29
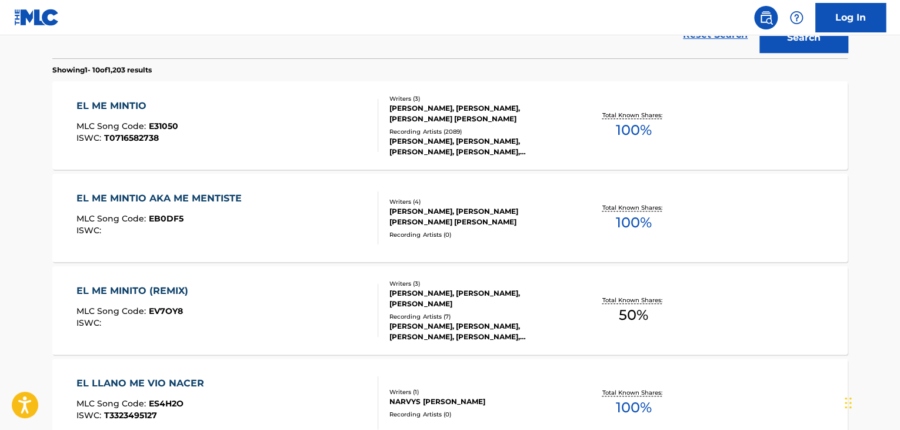
scroll to position [355, 0]
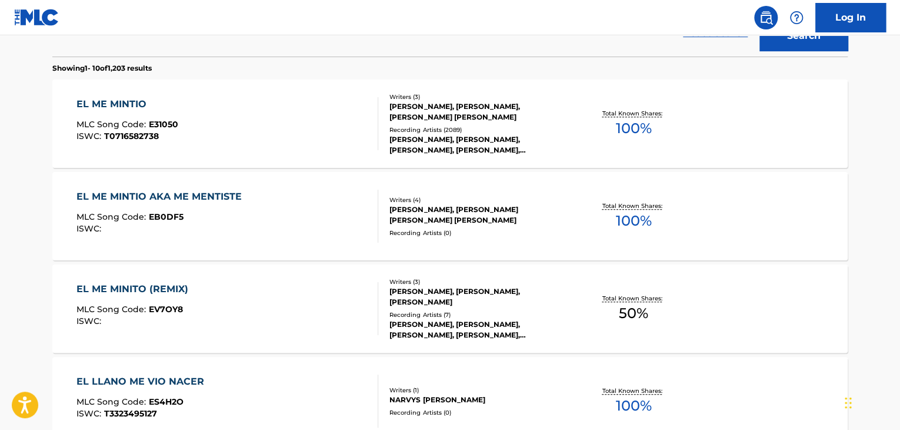
click at [114, 105] on div "EL ME MINTIO" at bounding box center [128, 104] width 102 height 14
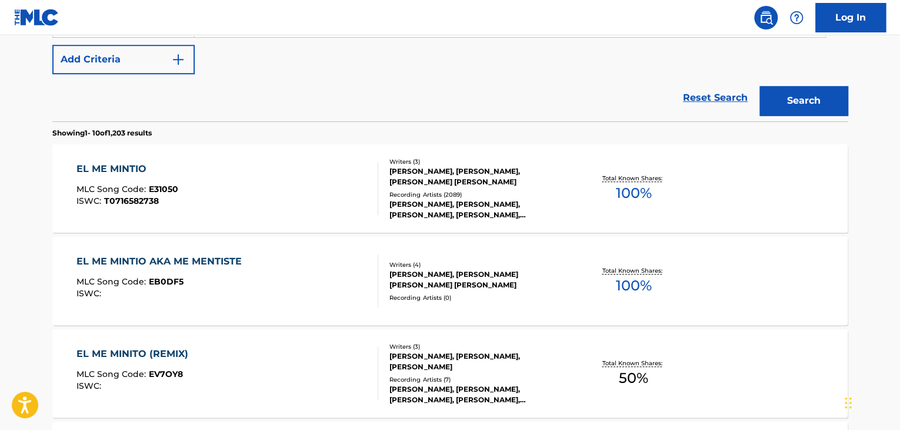
scroll to position [304, 0]
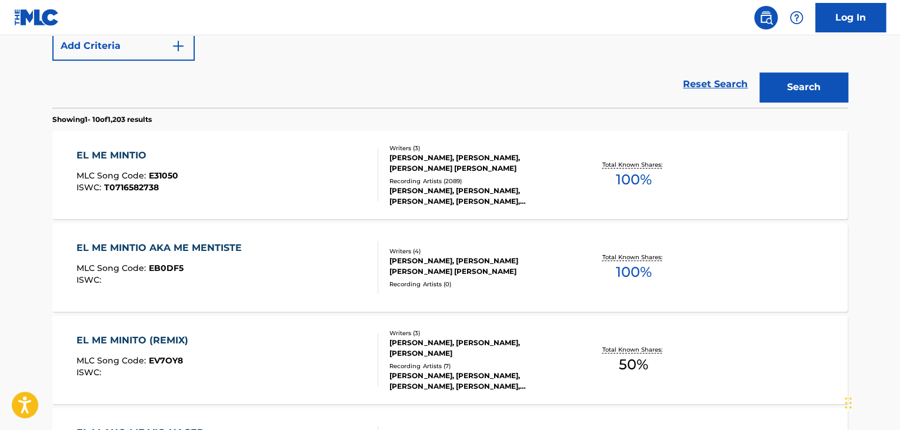
click at [126, 152] on div "EL ME MINTIO" at bounding box center [128, 155] width 102 height 14
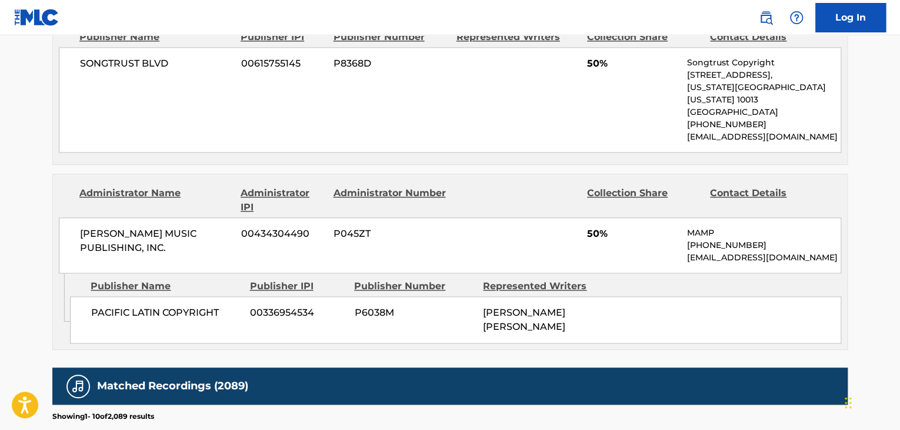
scroll to position [706, 0]
